Goal: Task Accomplishment & Management: Use online tool/utility

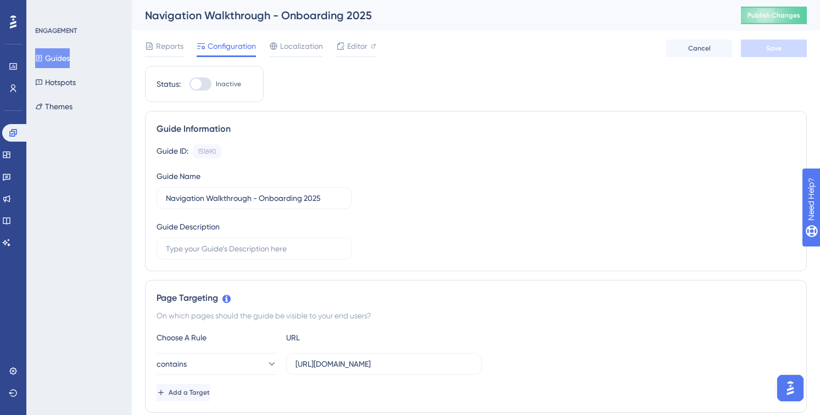
click at [68, 54] on button "Guides" at bounding box center [52, 58] width 35 height 20
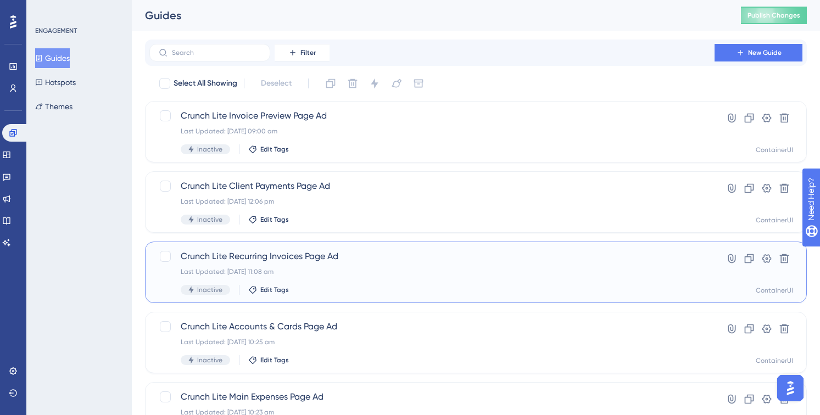
click at [645, 253] on span "Crunch Lite Recurring Invoices Page Ad" at bounding box center [432, 256] width 503 height 13
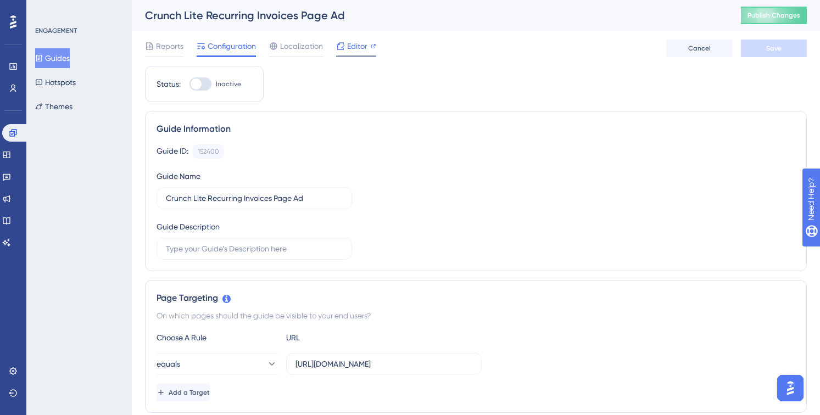
click at [343, 47] on icon at bounding box center [340, 46] width 9 height 9
click at [349, 42] on span "Editor" at bounding box center [357, 46] width 20 height 13
click at [272, 117] on div "Guide Information Guide ID: 152400 Copy Guide Name Crunch Lite Recurring Invoic…" at bounding box center [476, 191] width 662 height 160
click at [62, 55] on button "Guides" at bounding box center [52, 58] width 35 height 20
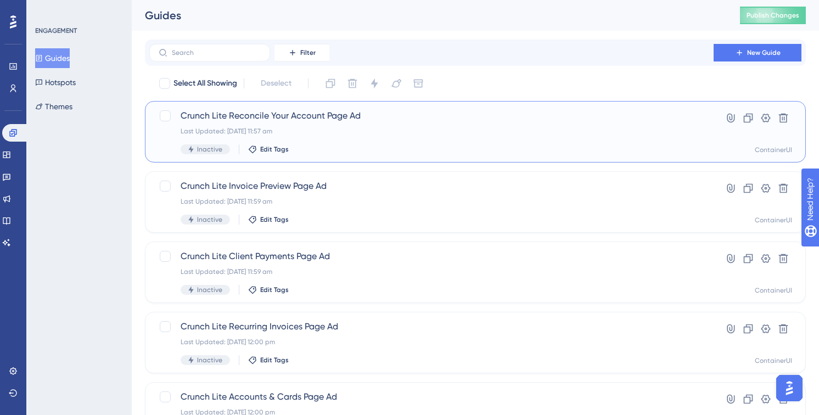
click at [370, 113] on span "Crunch Lite Reconcile Your Account Page Ad" at bounding box center [432, 115] width 502 height 13
